Goal: Information Seeking & Learning: Learn about a topic

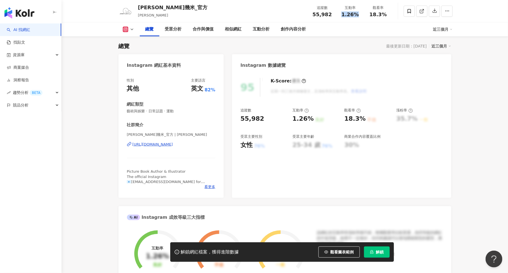
drag, startPoint x: 343, startPoint y: 14, endPoint x: 354, endPoint y: 19, distance: 11.8
click at [354, 19] on div "追蹤數 55,982 互動率 1.26% 觀看率 18.3%" at bounding box center [350, 11] width 84 height 17
copy span "1.26%"
